Goal: Information Seeking & Learning: Check status

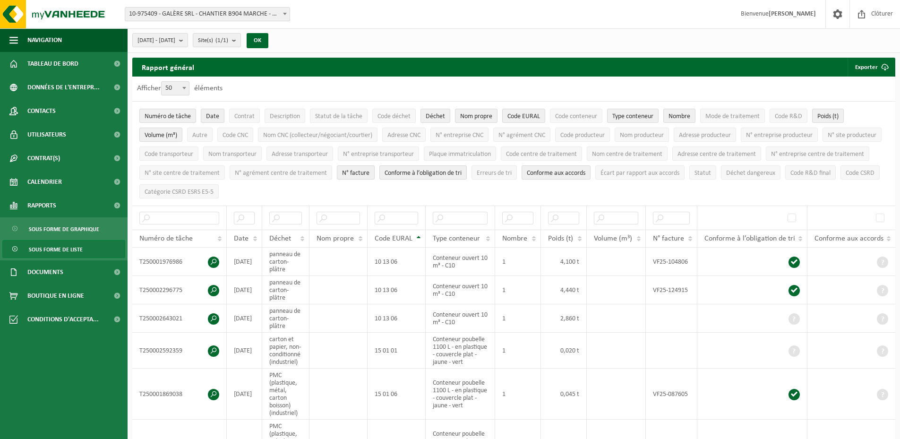
select select "50"
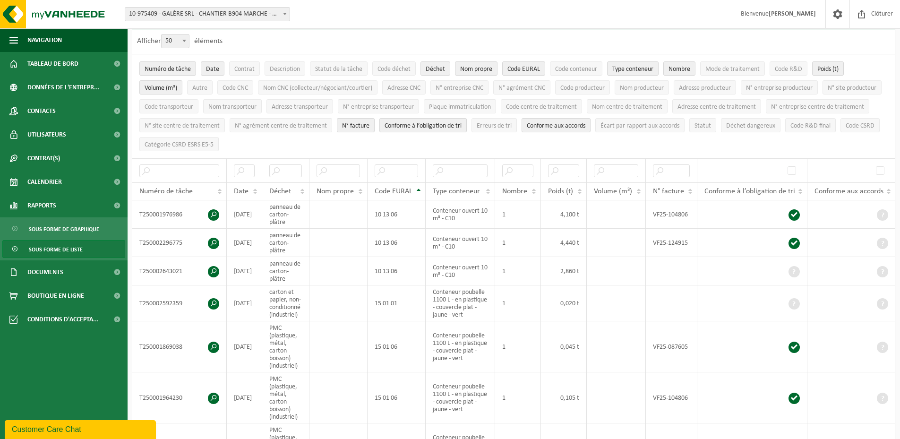
click at [204, 15] on span "10-975409 - GALÈRE SRL - CHANTIER B904 MARCHE - MARCHE-EN-FAMENNE" at bounding box center [207, 14] width 164 height 13
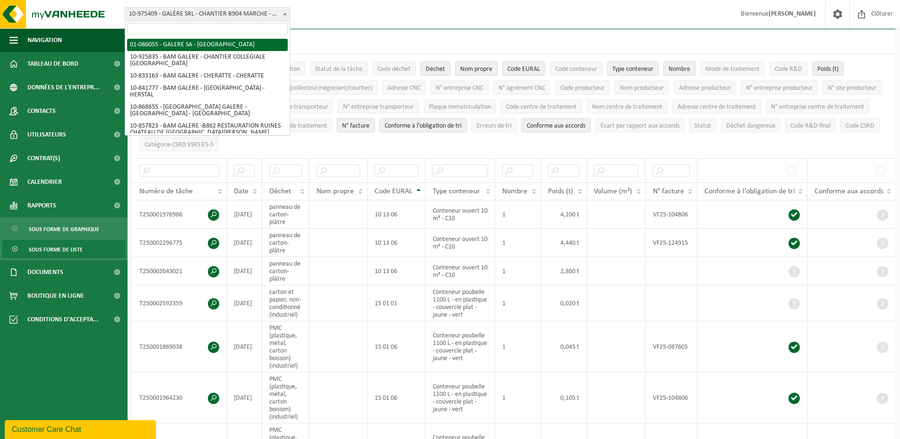
select select "92654"
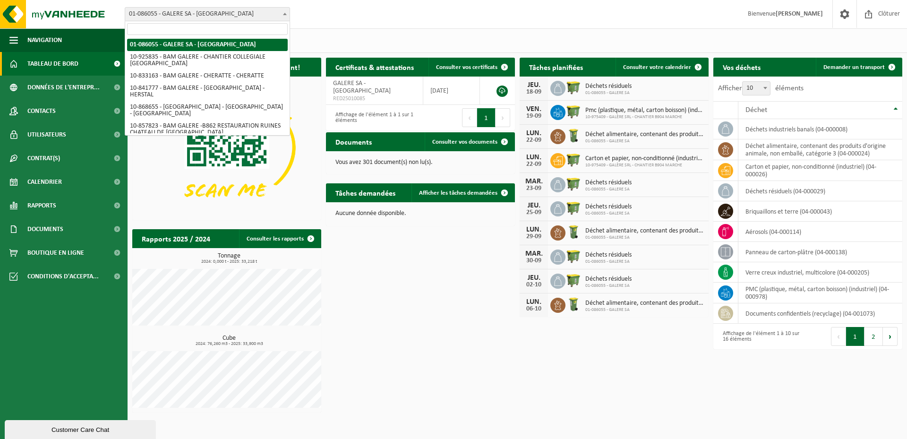
click at [273, 14] on span "01-086055 - GALERE SA - [GEOGRAPHIC_DATA]" at bounding box center [207, 14] width 164 height 13
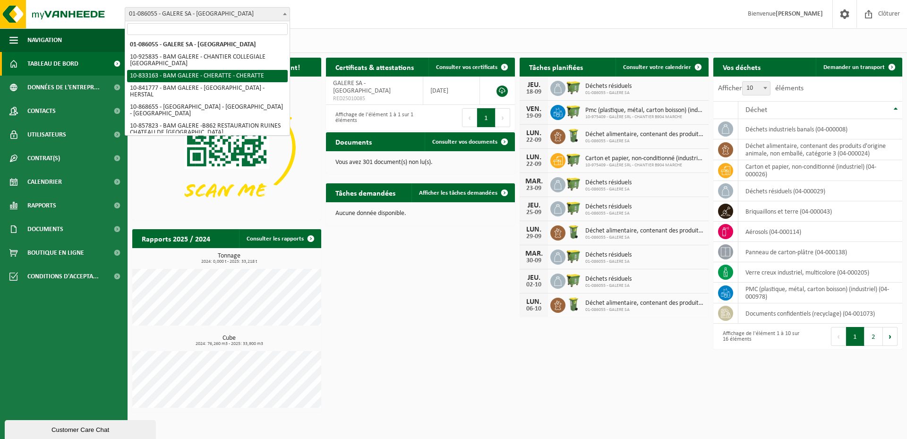
scroll to position [105, 0]
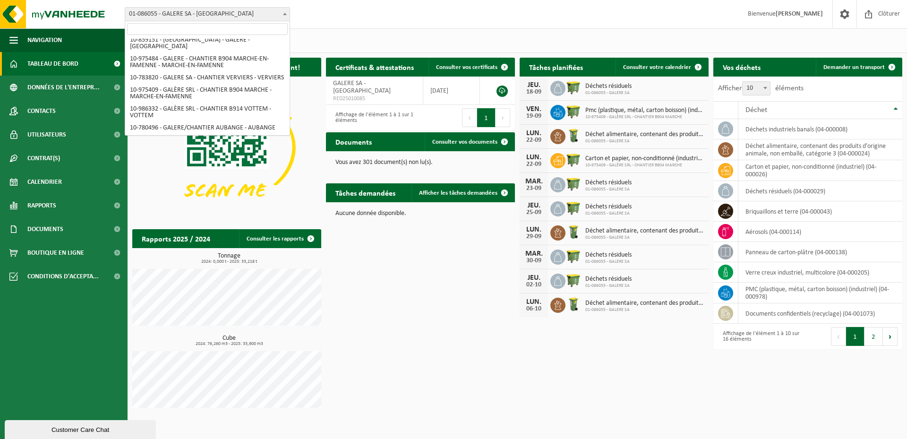
select select "158113"
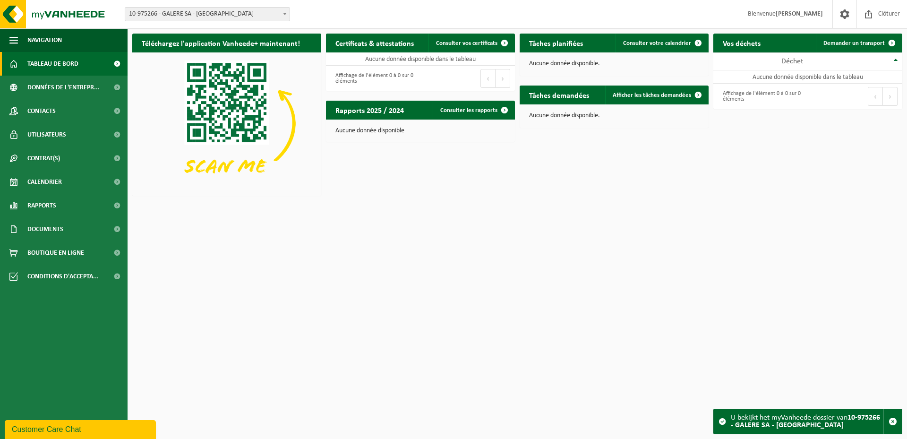
click at [608, 270] on html "Site: 01-086055 - GALERE SA - EMBOURG 10-925835 - BAM GALERE - CHANTIER COLLEGI…" at bounding box center [453, 219] width 907 height 439
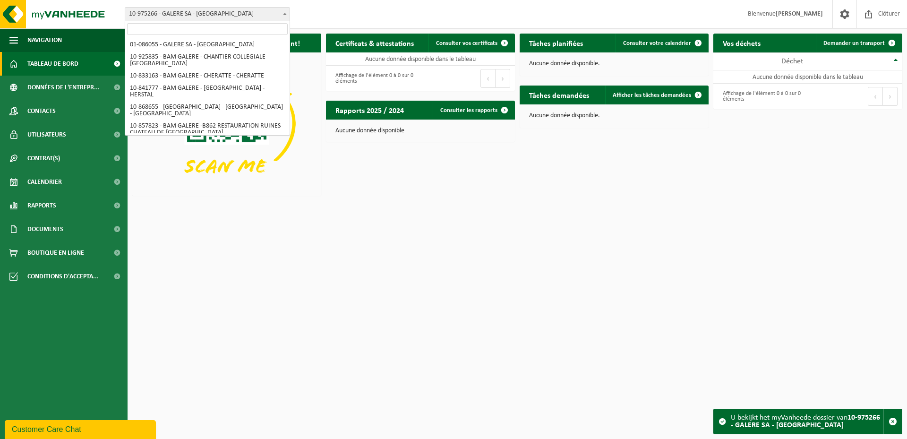
scroll to position [105, 0]
click at [237, 15] on span "10-975266 - GALERE SA - [GEOGRAPHIC_DATA]" at bounding box center [207, 14] width 164 height 13
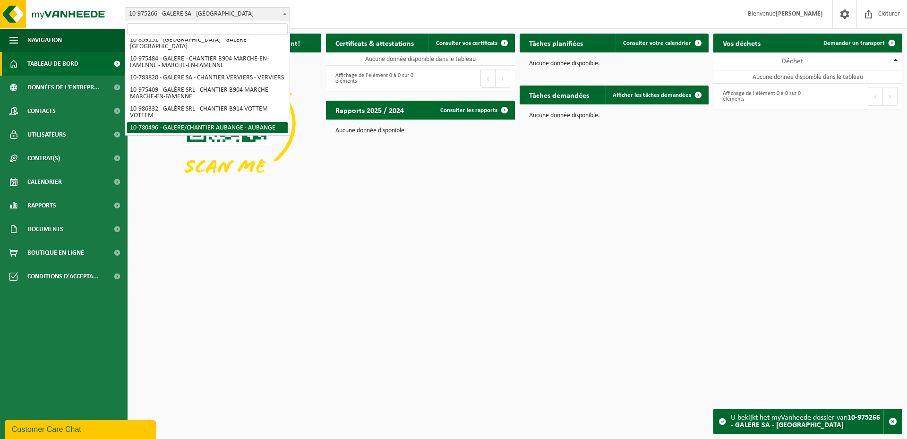
select select "92674"
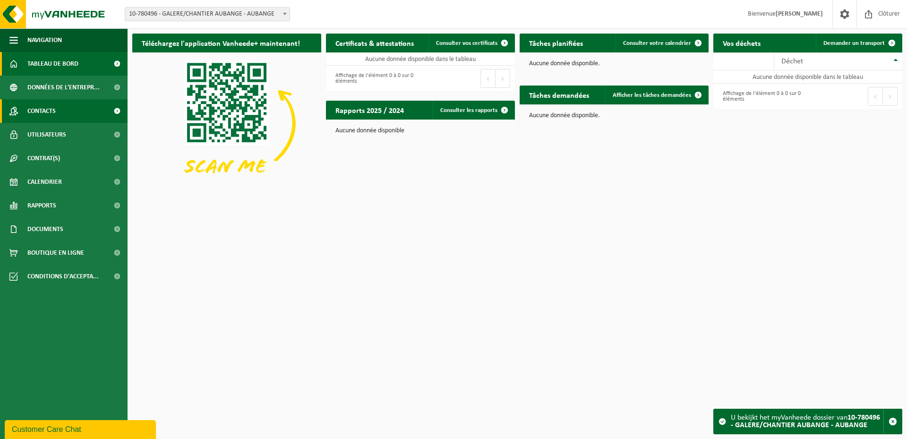
click at [47, 111] on span "Contacts" at bounding box center [41, 111] width 28 height 24
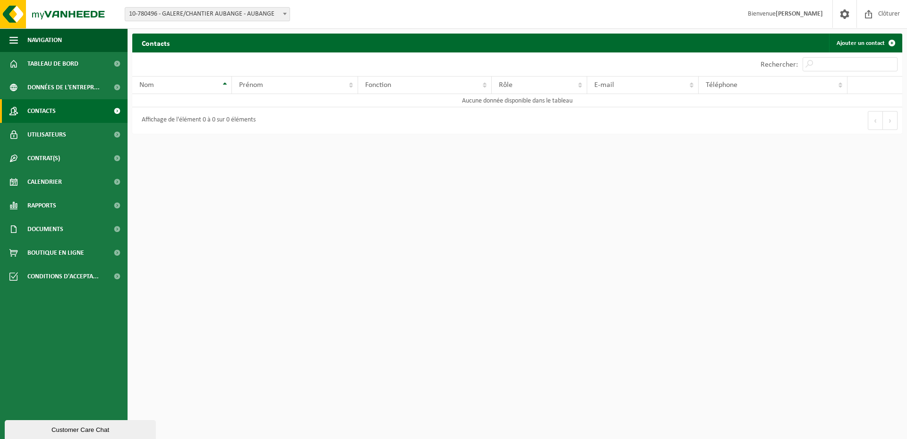
click at [646, 198] on html "Site: 01-086055 - GALERE SA - EMBOURG 10-925835 - BAM GALERE - CHANTIER COLLEGI…" at bounding box center [453, 219] width 907 height 439
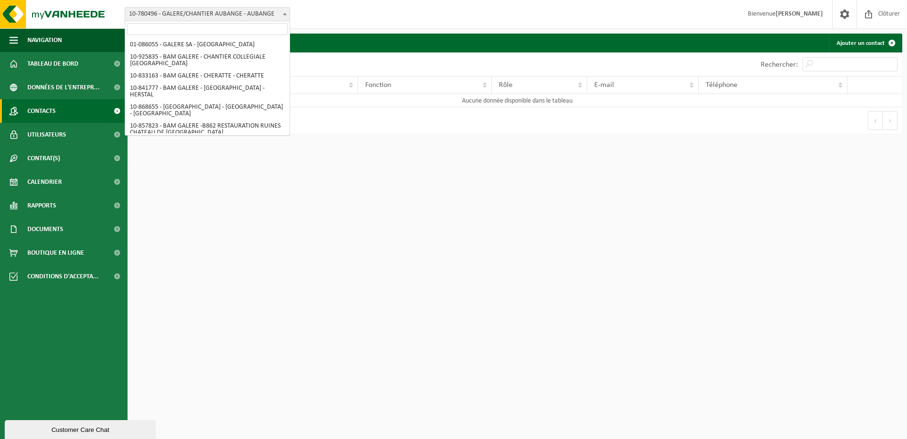
scroll to position [105, 0]
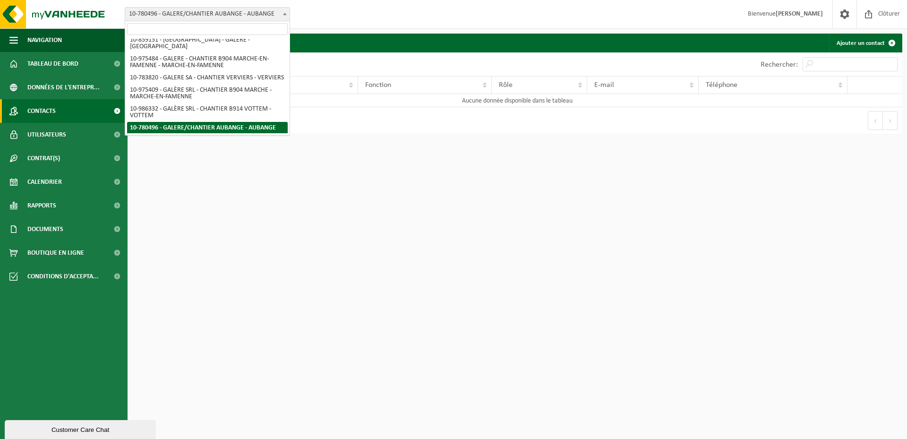
click at [279, 13] on span "10-780496 - GALERE/CHANTIER AUBANGE - AUBANGE" at bounding box center [207, 14] width 164 height 13
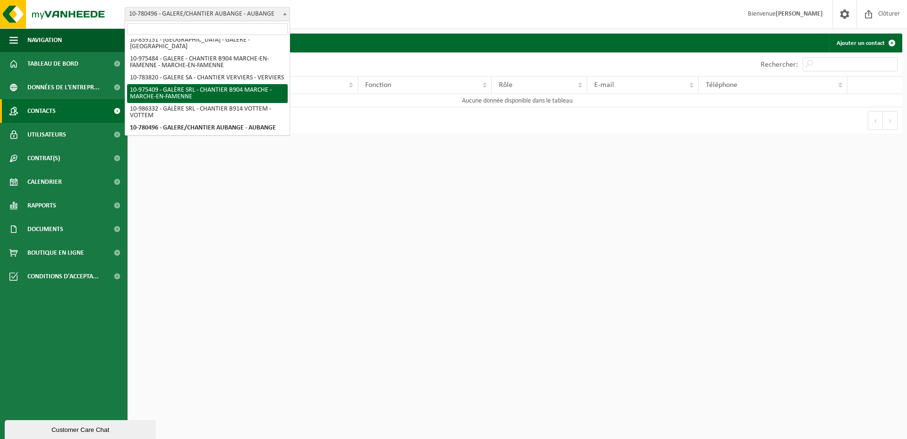
select select "158191"
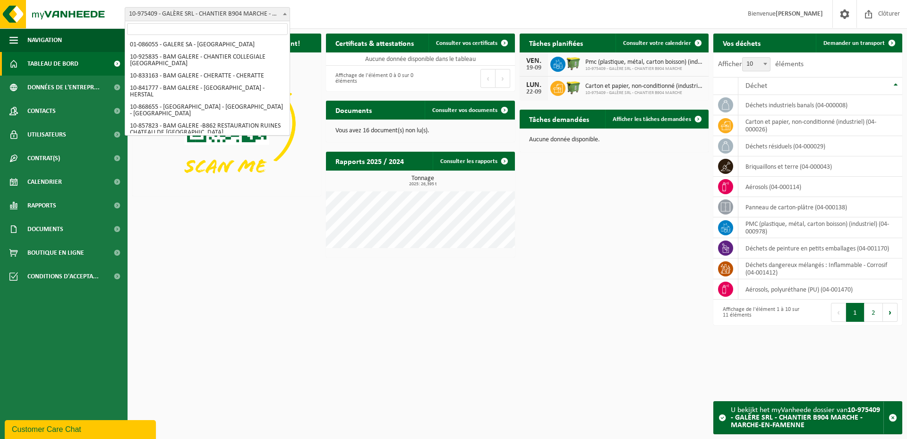
click at [259, 13] on span "10-975409 - GALÈRE SRL - CHANTIER B904 MARCHE - MARCHE-EN-FAMENNE" at bounding box center [207, 14] width 164 height 13
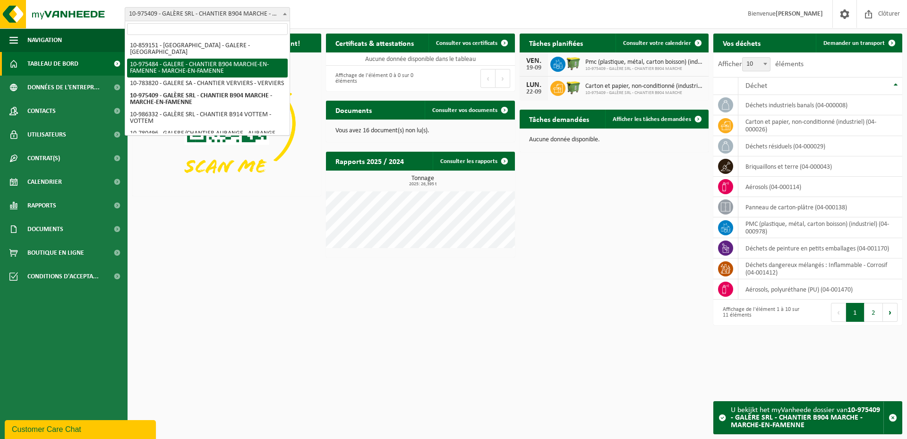
select select "158240"
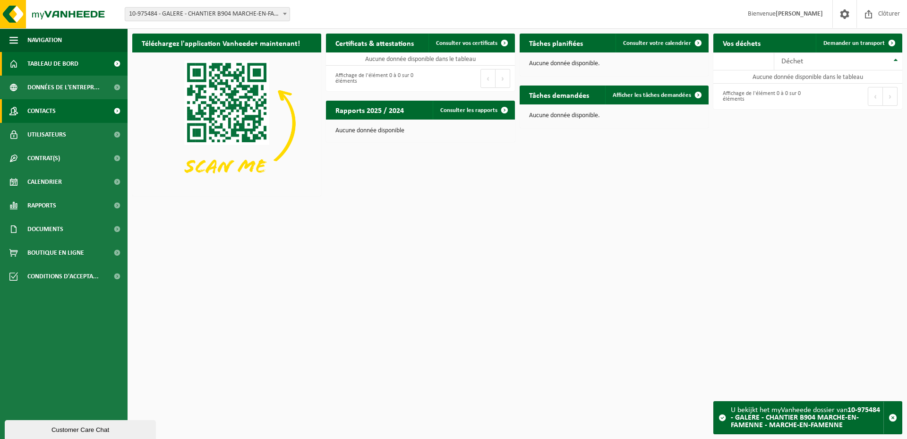
click at [79, 114] on link "Contacts" at bounding box center [64, 111] width 128 height 24
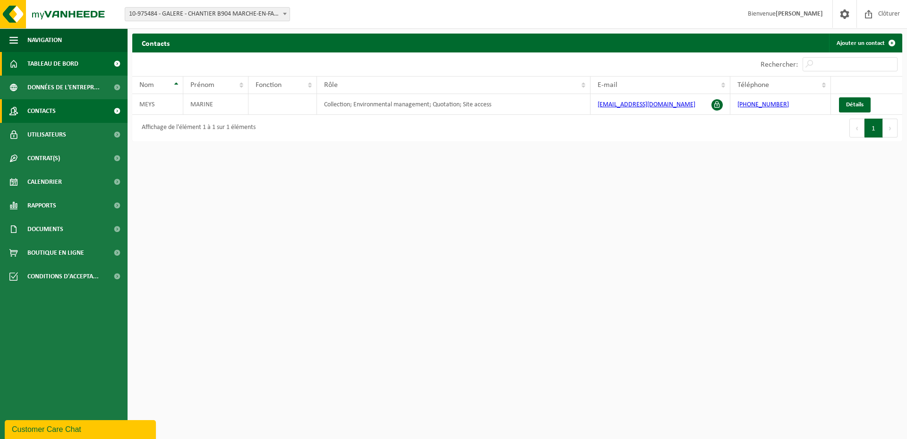
click at [65, 60] on span "Tableau de bord" at bounding box center [52, 64] width 51 height 24
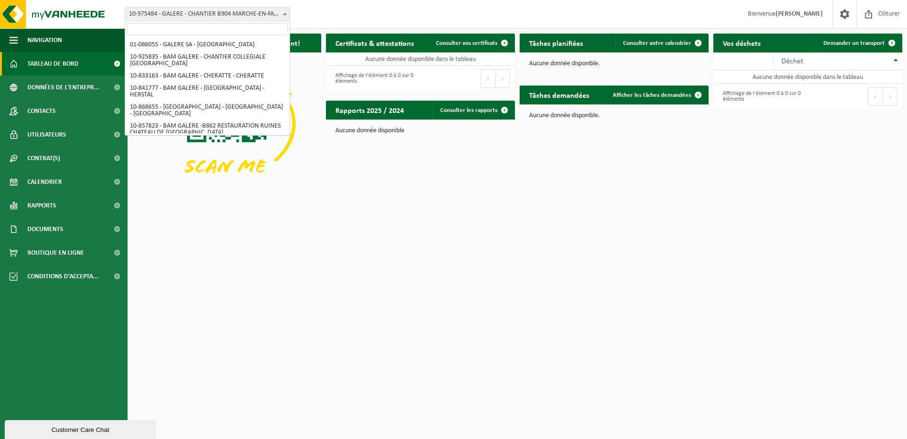
scroll to position [61, 0]
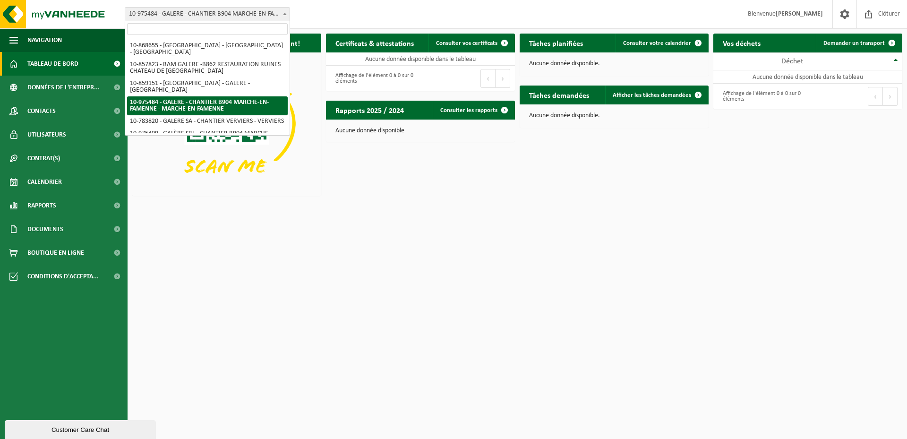
click at [279, 18] on span "10-975484 - GALERE - CHANTIER B904 MARCHE-EN-FAMENNE - MARCHE-EN-FAMENNE" at bounding box center [207, 14] width 164 height 13
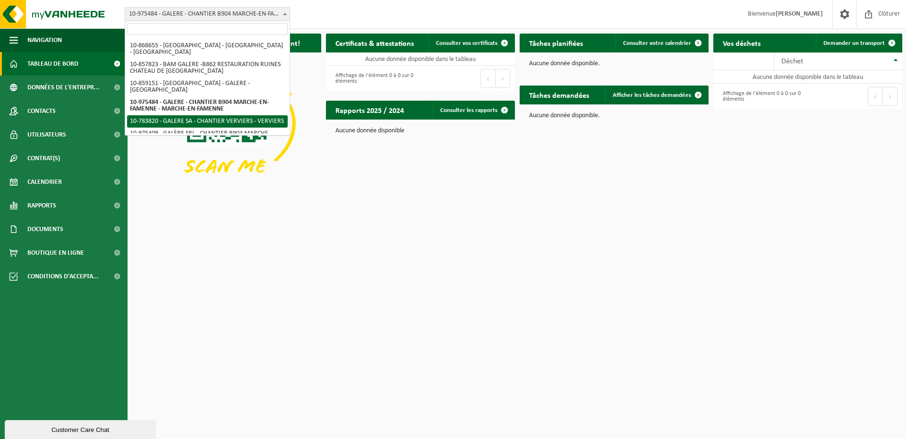
select select "33586"
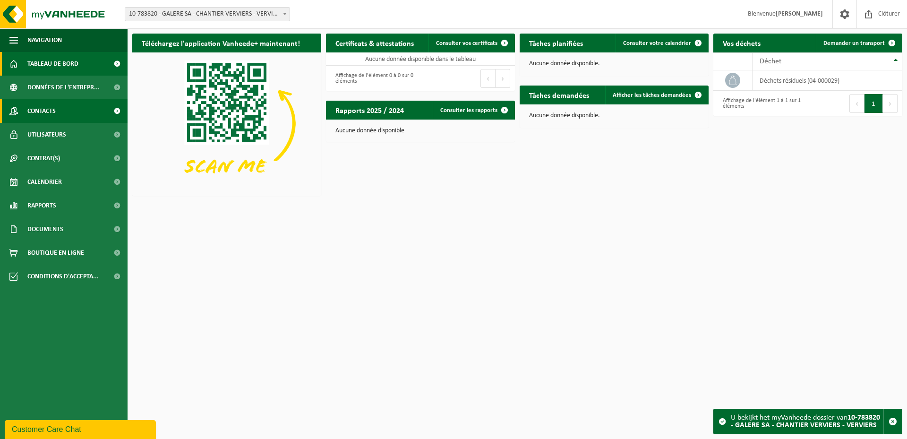
click at [51, 114] on span "Contacts" at bounding box center [41, 111] width 28 height 24
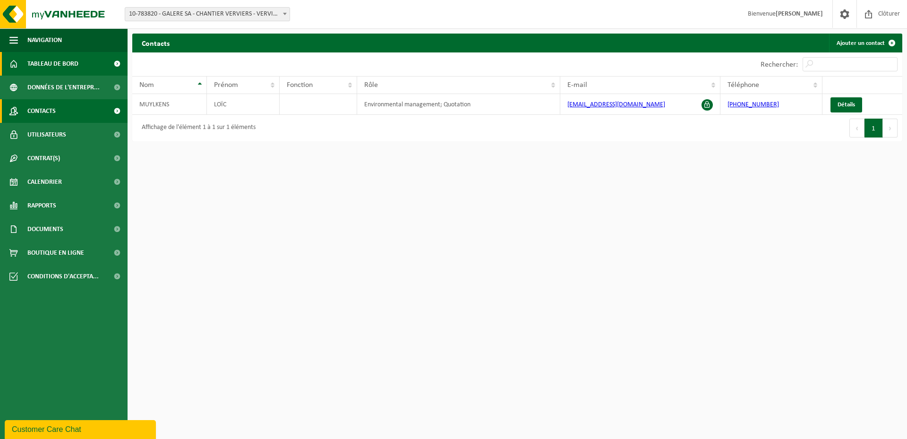
click at [50, 63] on span "Tableau de bord" at bounding box center [52, 64] width 51 height 24
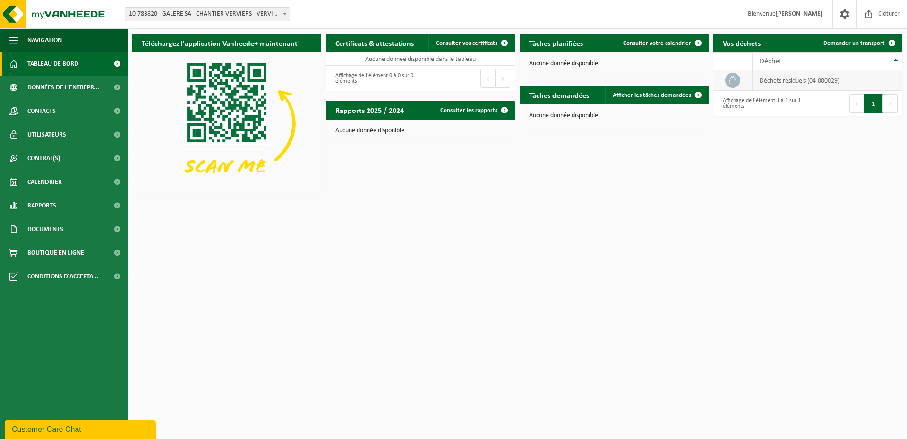
click at [780, 81] on td "déchets résiduels (04-000029)" at bounding box center [827, 80] width 150 height 20
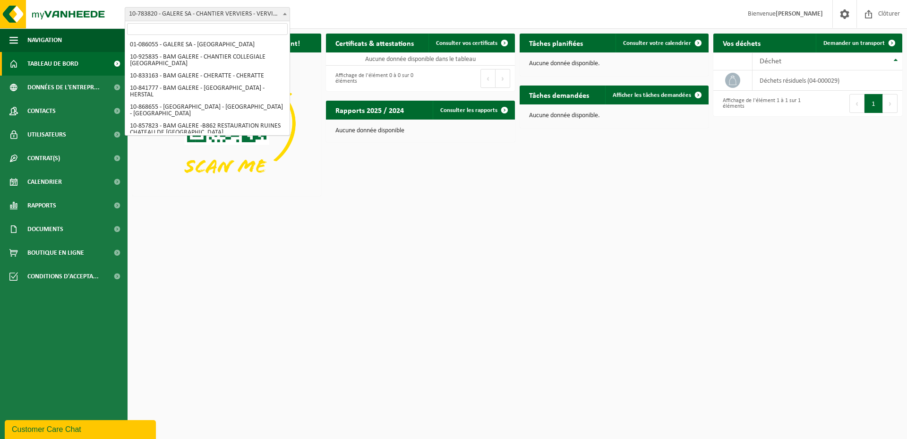
click at [219, 20] on span "10-783820 - GALERE SA - CHANTIER VERVIERS - VERVIERS" at bounding box center [207, 14] width 164 height 13
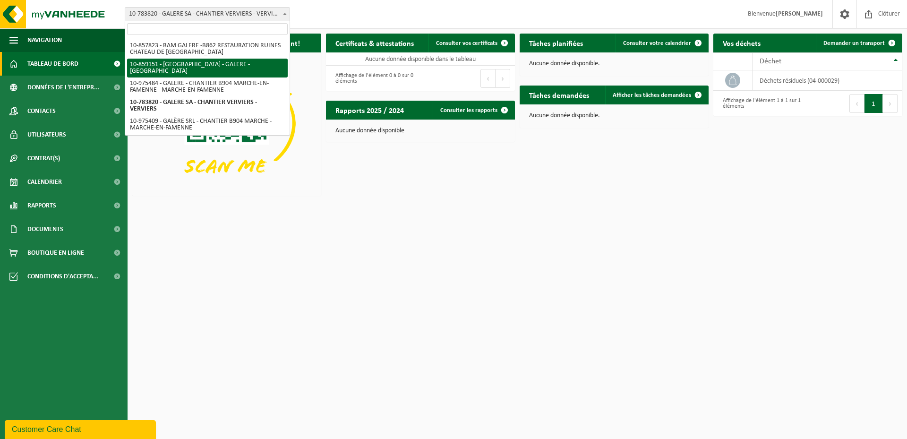
select select "99572"
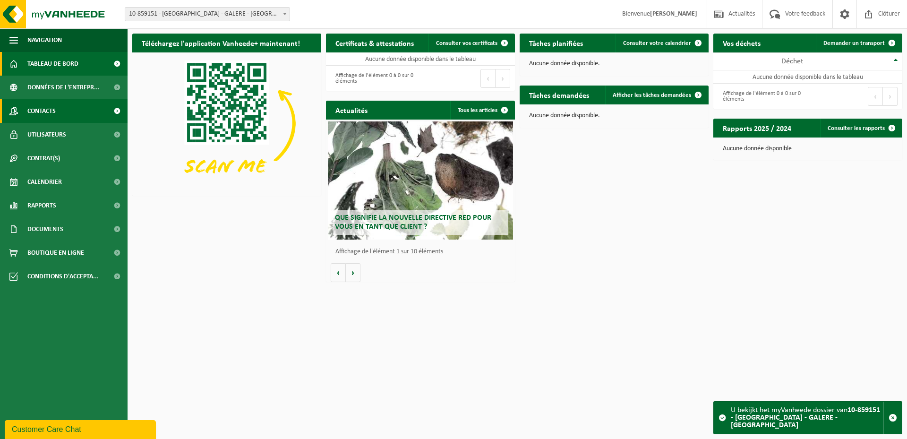
click at [72, 107] on link "Contacts" at bounding box center [64, 111] width 128 height 24
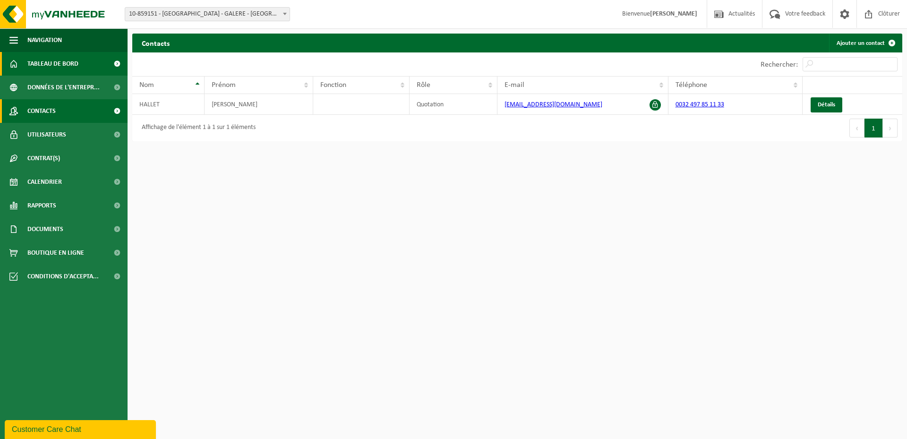
click at [72, 61] on span "Tableau de bord" at bounding box center [52, 64] width 51 height 24
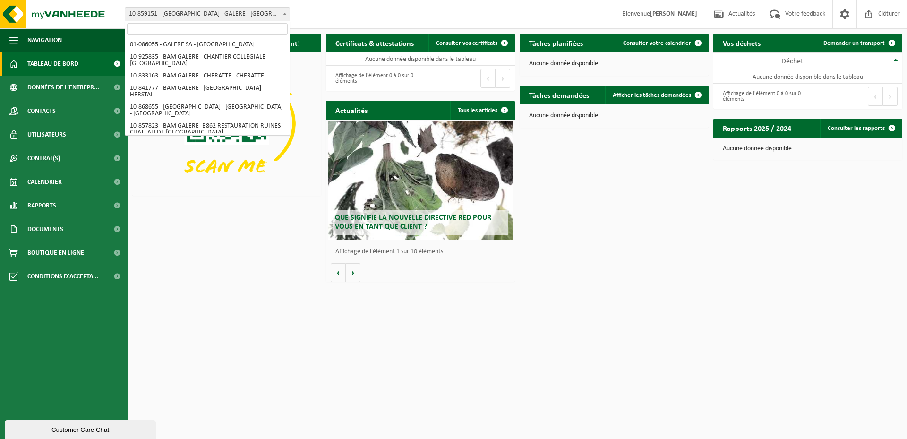
click at [280, 15] on span "10-859151 - [GEOGRAPHIC_DATA] - GALERE - [GEOGRAPHIC_DATA]" at bounding box center [207, 14] width 164 height 13
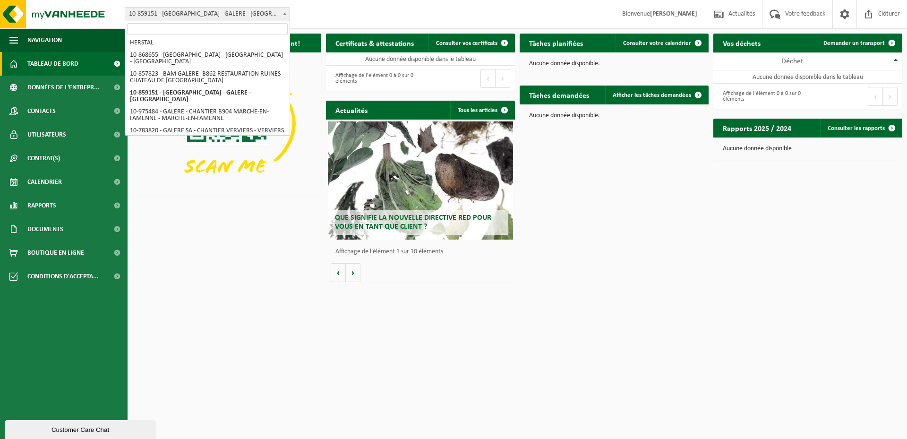
scroll to position [52, 0]
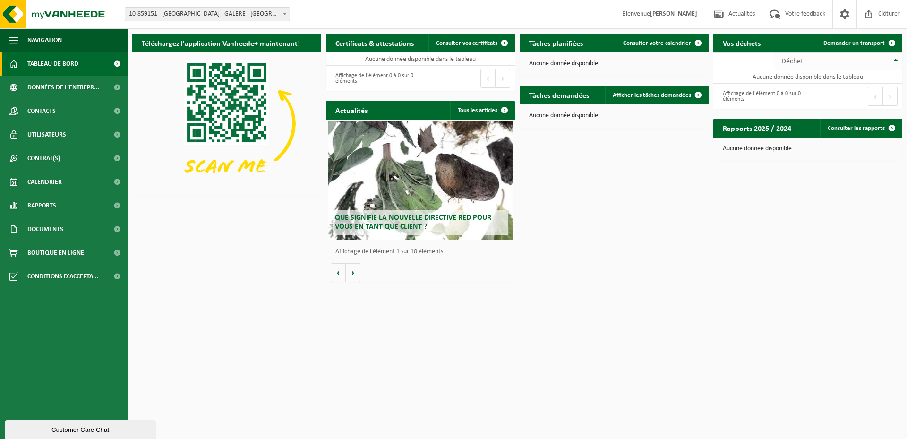
click at [846, 65] on th "Déchet" at bounding box center [838, 61] width 128 height 18
click at [857, 131] on link "Consulter les rapports" at bounding box center [860, 128] width 81 height 19
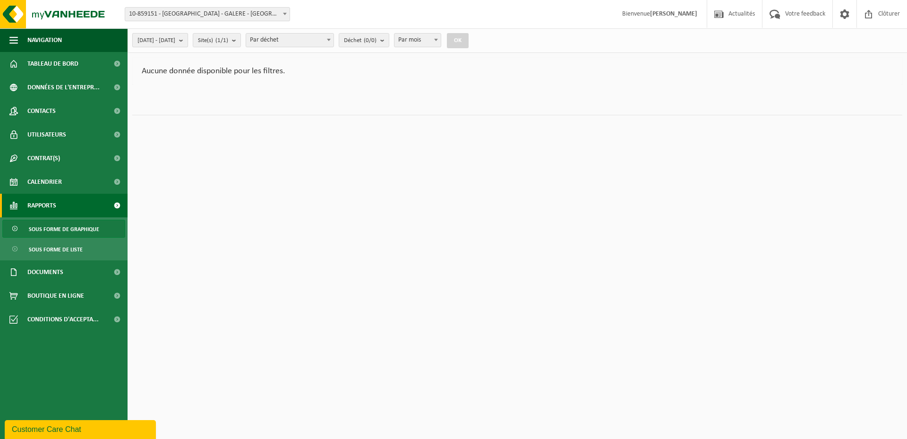
click at [175, 46] on span "[DATE] - [DATE]" at bounding box center [156, 41] width 38 height 14
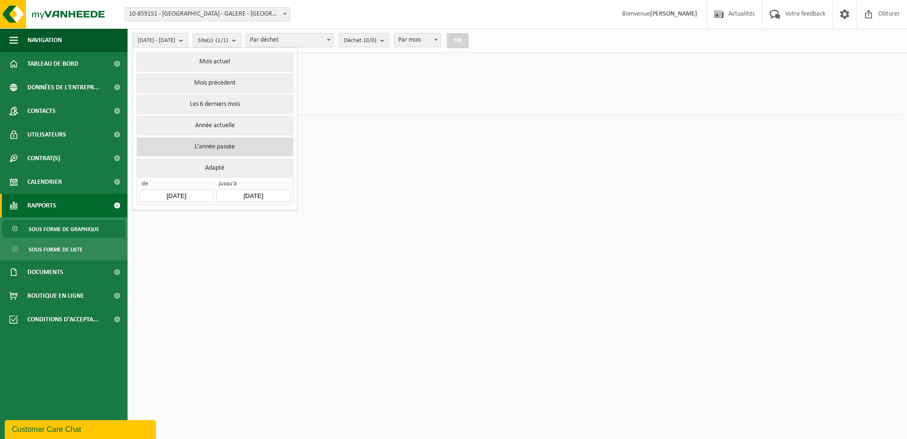
click at [231, 142] on button "L'année passée" at bounding box center [214, 146] width 156 height 19
type input "[DATE]"
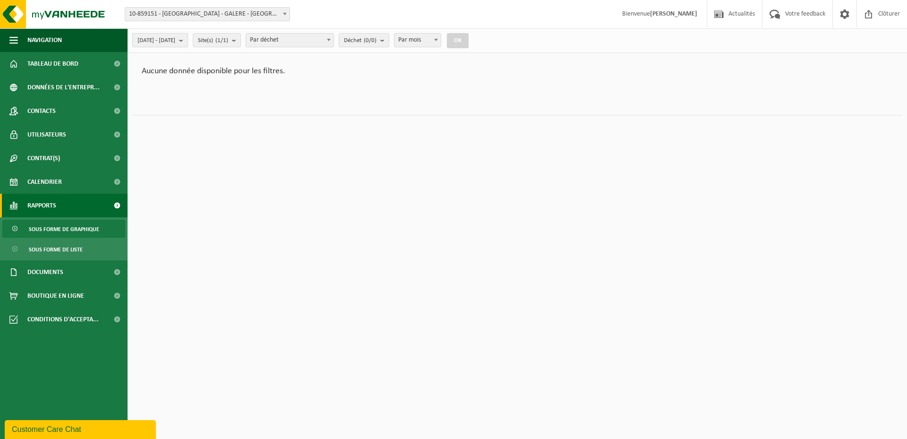
click at [175, 38] on span "[DATE] - [DATE]" at bounding box center [156, 41] width 38 height 14
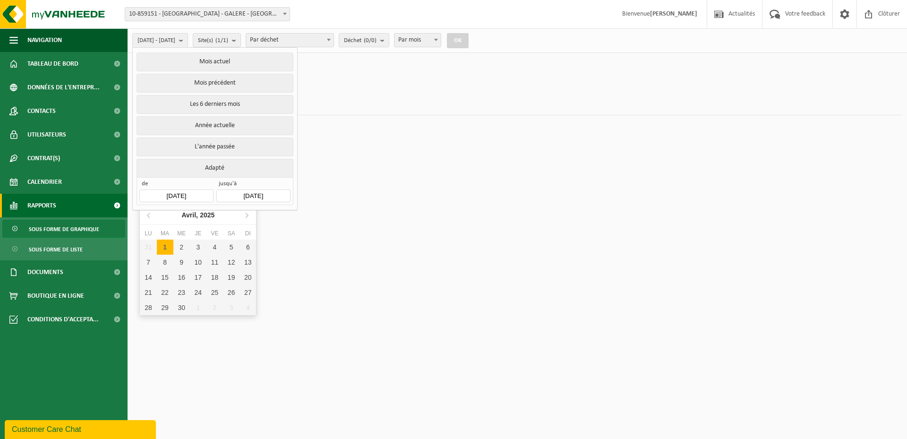
click at [197, 196] on input "[DATE]" at bounding box center [176, 195] width 74 height 13
click at [150, 216] on icon at bounding box center [149, 214] width 15 height 15
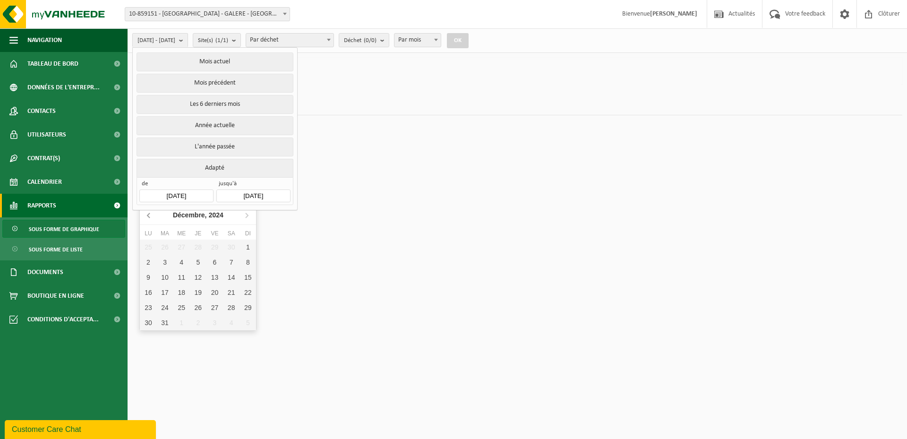
click at [150, 216] on icon at bounding box center [149, 214] width 15 height 15
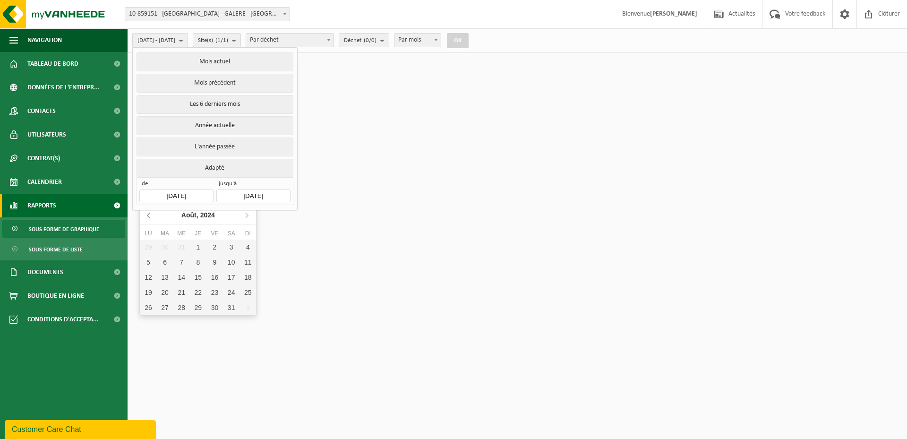
click at [150, 216] on icon at bounding box center [149, 214] width 15 height 15
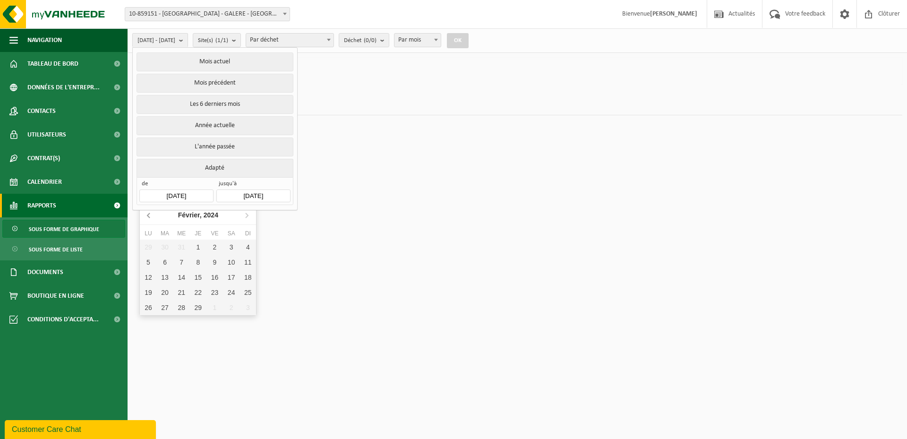
click at [150, 216] on icon at bounding box center [149, 214] width 15 height 15
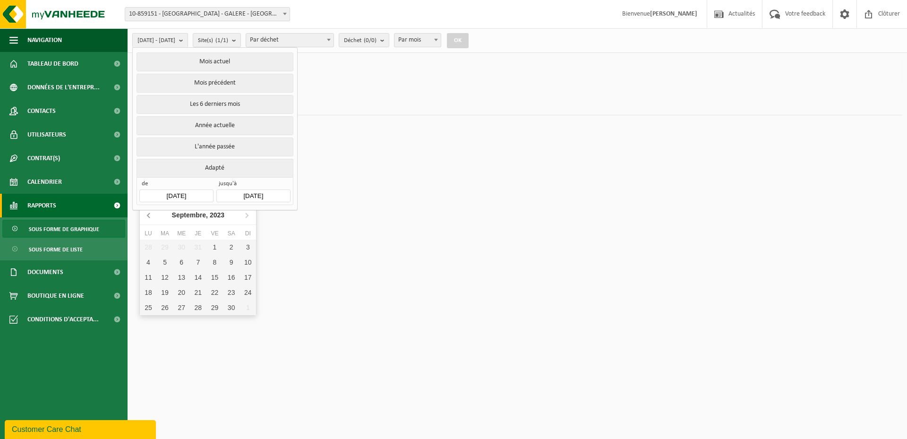
click at [150, 216] on icon at bounding box center [149, 214] width 15 height 15
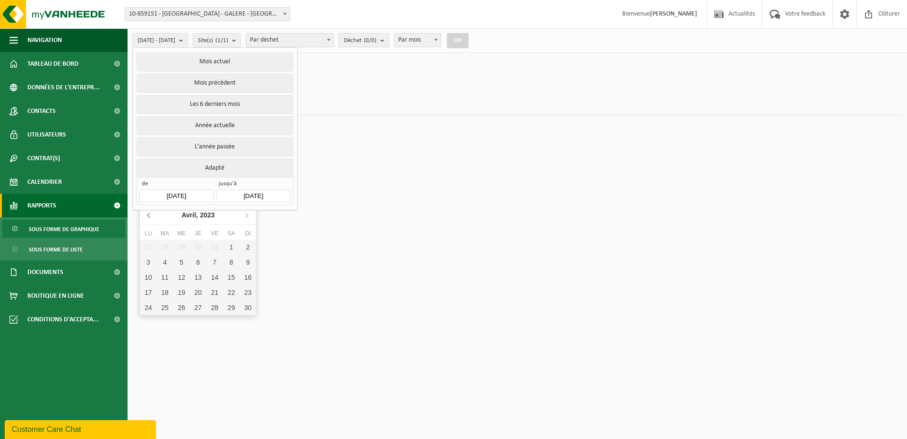
click at [149, 216] on icon at bounding box center [149, 214] width 15 height 15
click at [247, 214] on icon at bounding box center [247, 215] width 2 height 5
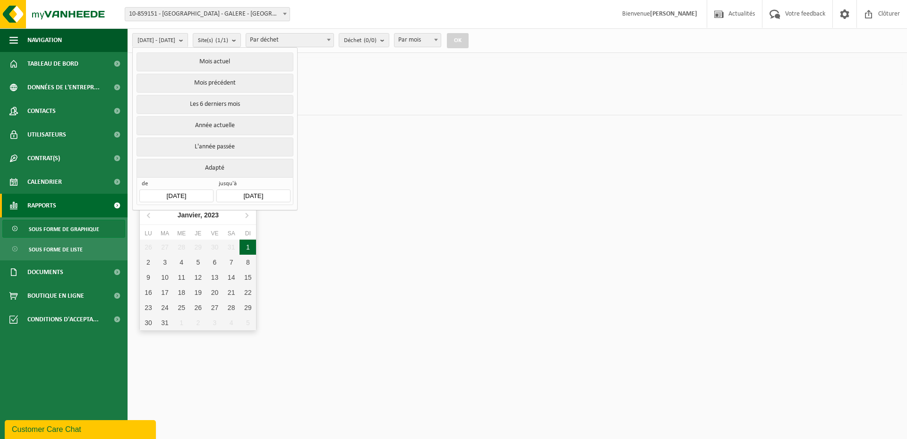
click at [249, 246] on div "1" at bounding box center [247, 246] width 17 height 15
type input "2023-01-01"
type input "2025-09-18"
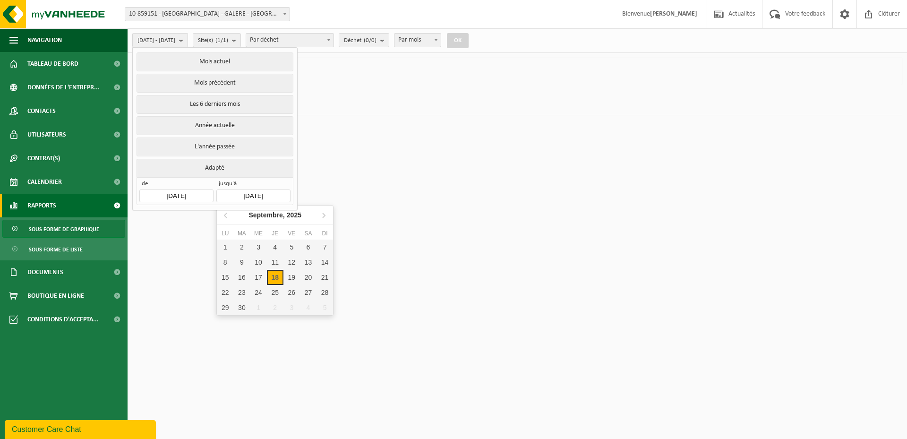
click at [266, 195] on input "2025-09-18" at bounding box center [253, 195] width 74 height 13
click at [346, 157] on html "Site: 01-086055 - GALERE SA - EMBOURG 10-925835 - BAM GALERE - CHANTIER COLLEGI…" at bounding box center [453, 219] width 907 height 439
click at [283, 180] on span "jusqu'à" at bounding box center [253, 184] width 74 height 9
click at [230, 189] on input "2025-09-18" at bounding box center [253, 195] width 74 height 13
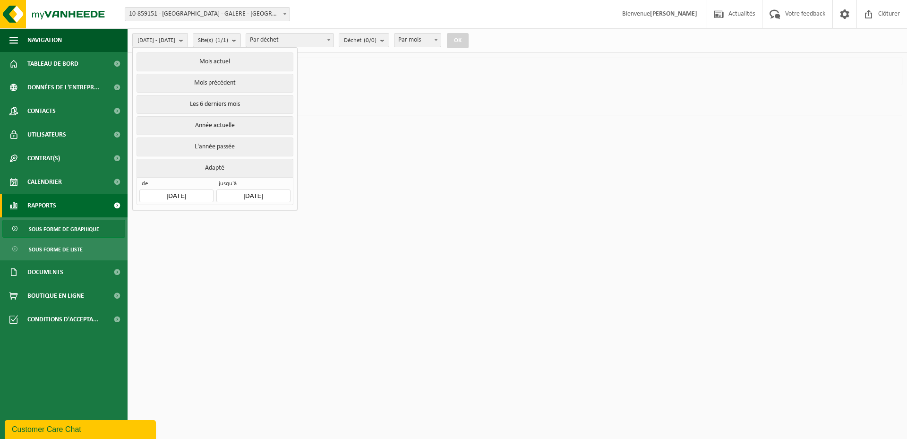
click at [358, 164] on html "Site: 01-086055 - GALERE SA - EMBOURG 10-925835 - BAM GALERE - CHANTIER COLLEGI…" at bounding box center [453, 219] width 907 height 439
drag, startPoint x: 351, startPoint y: 90, endPoint x: 326, endPoint y: 95, distance: 25.6
click at [326, 95] on ul "Poids (t) Volume (m³)" at bounding box center [517, 100] width 770 height 30
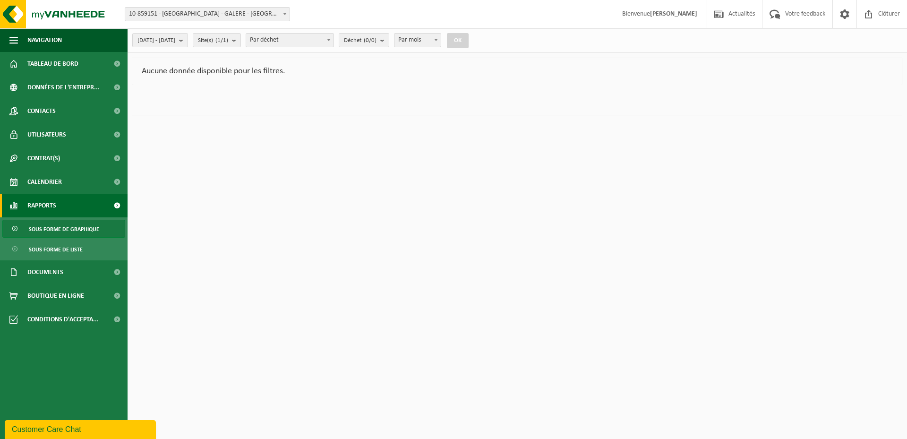
drag, startPoint x: 487, startPoint y: 42, endPoint x: 482, endPoint y: 40, distance: 5.1
click at [469, 40] on button "OK" at bounding box center [458, 40] width 22 height 15
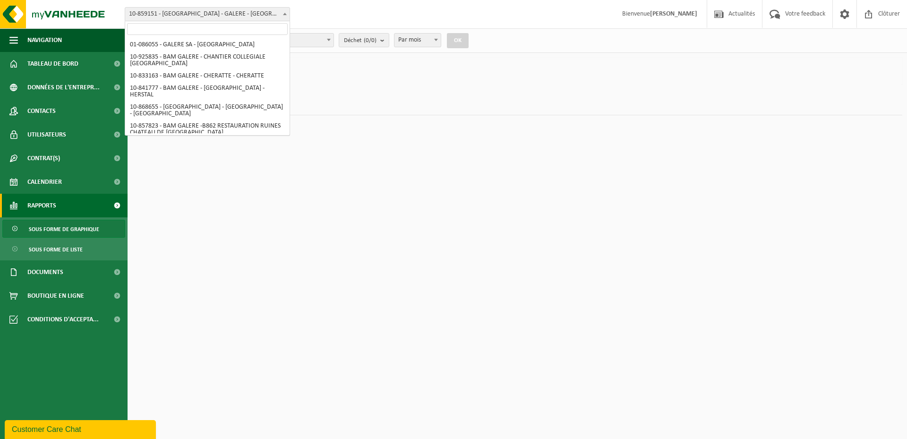
click at [281, 12] on span at bounding box center [284, 14] width 9 height 12
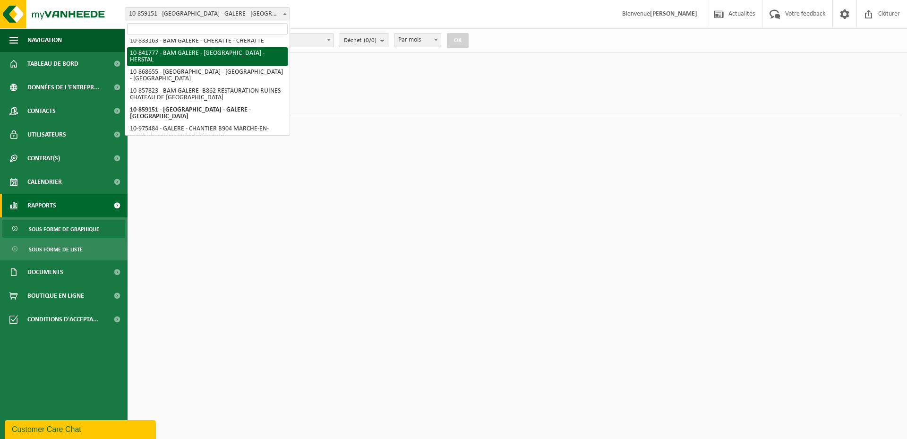
scroll to position [35, 0]
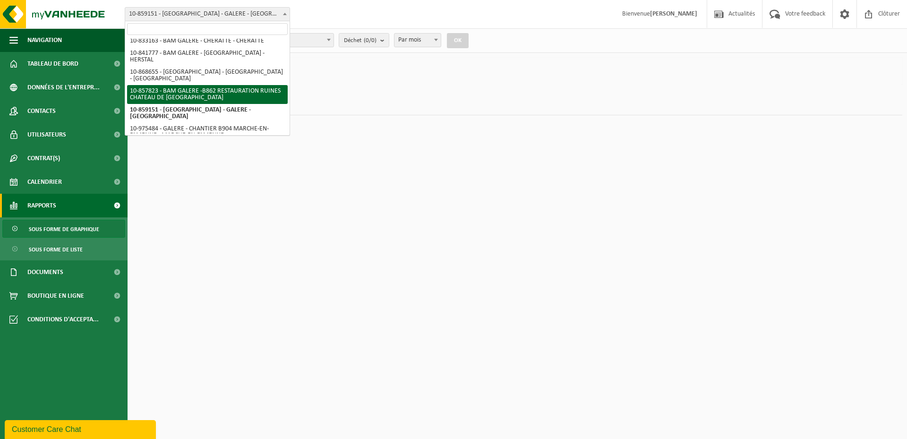
select select "99099"
